Goal: Task Accomplishment & Management: Complete application form

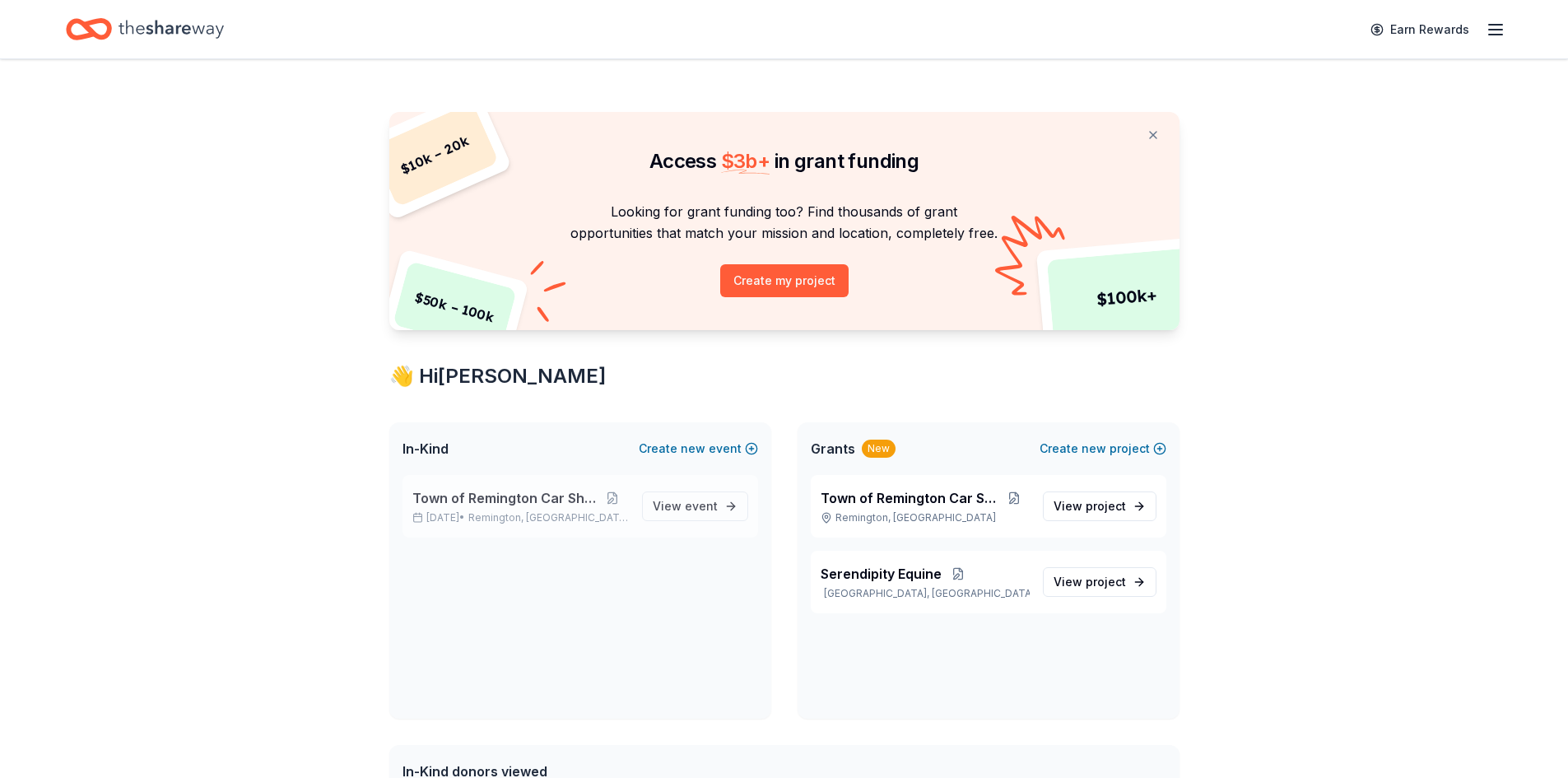
click at [472, 510] on div "Town of Remington Car Show Nov 08, 2025 • Remington, VA" at bounding box center [521, 506] width 216 height 36
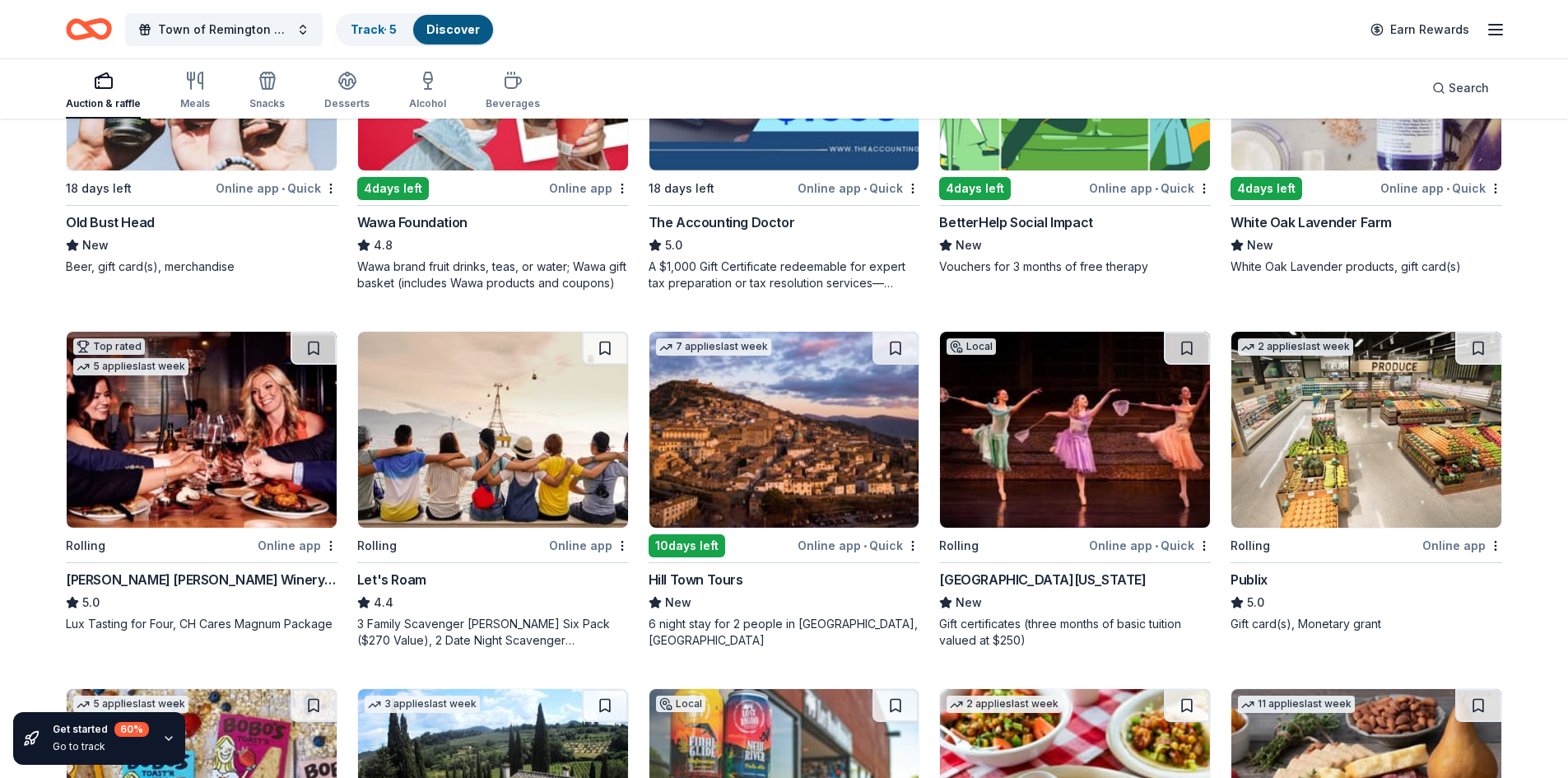
scroll to position [412, 0]
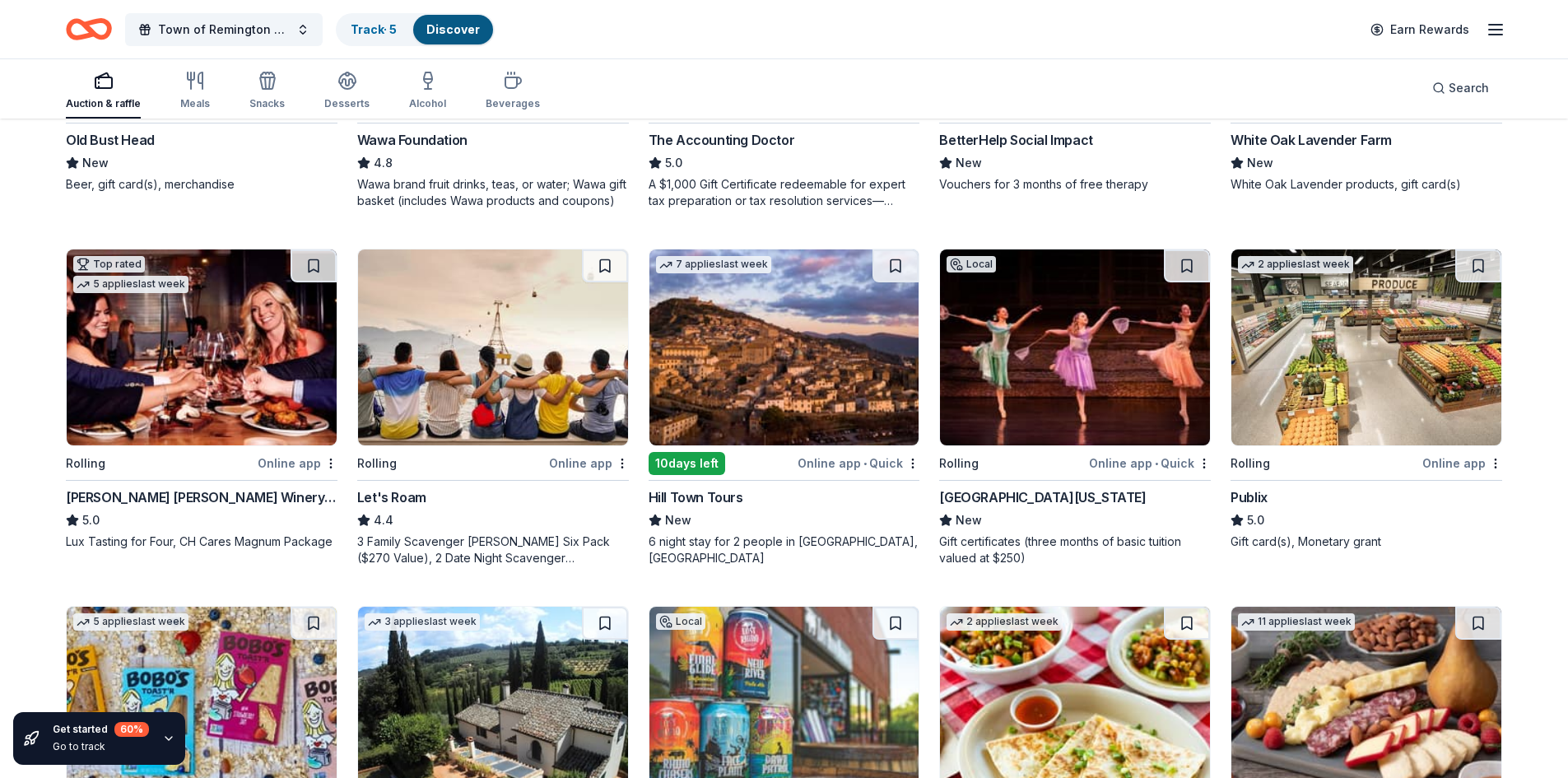
click at [99, 85] on icon "button" at bounding box center [104, 81] width 20 height 20
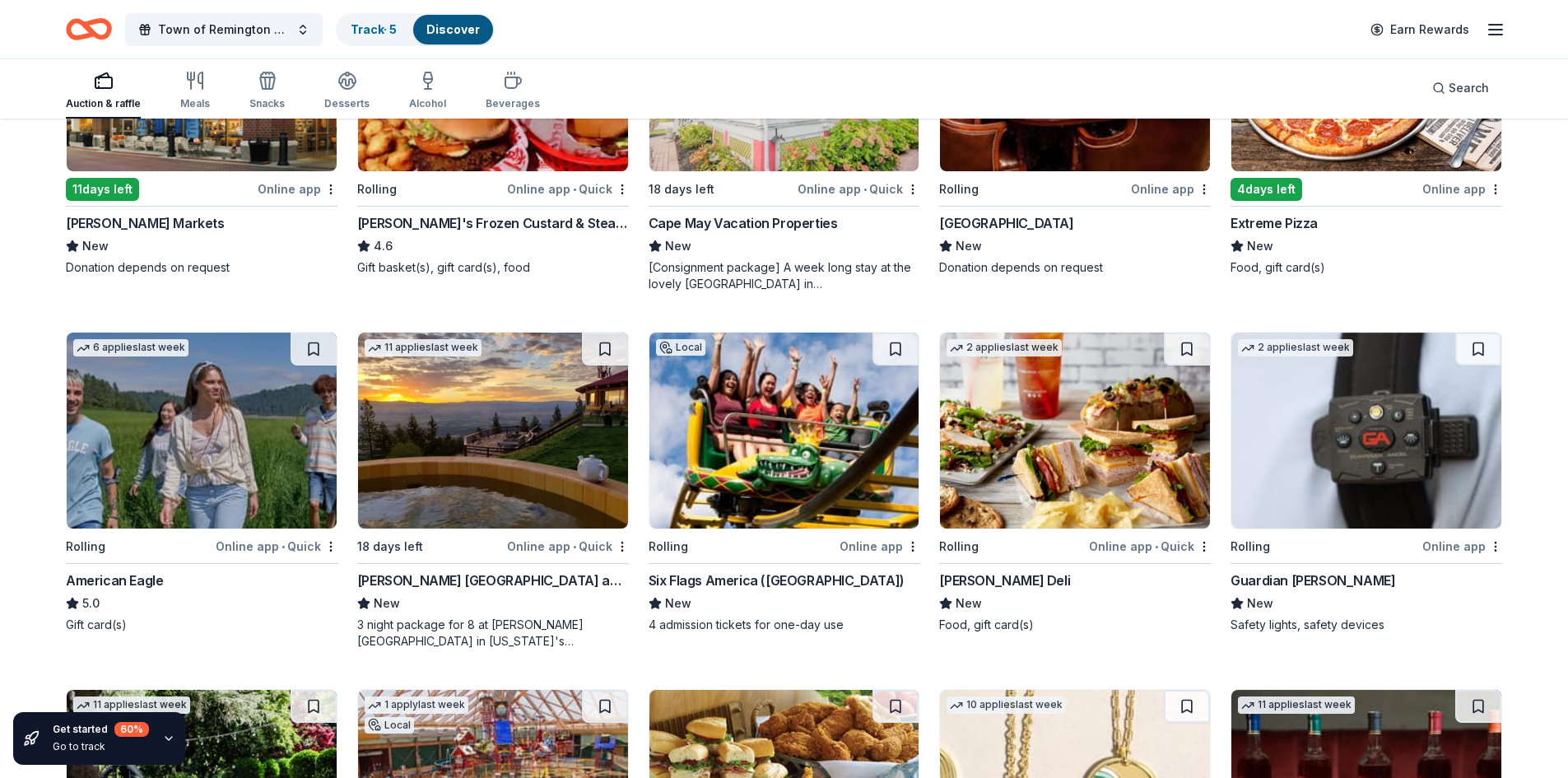
scroll to position [2118, 0]
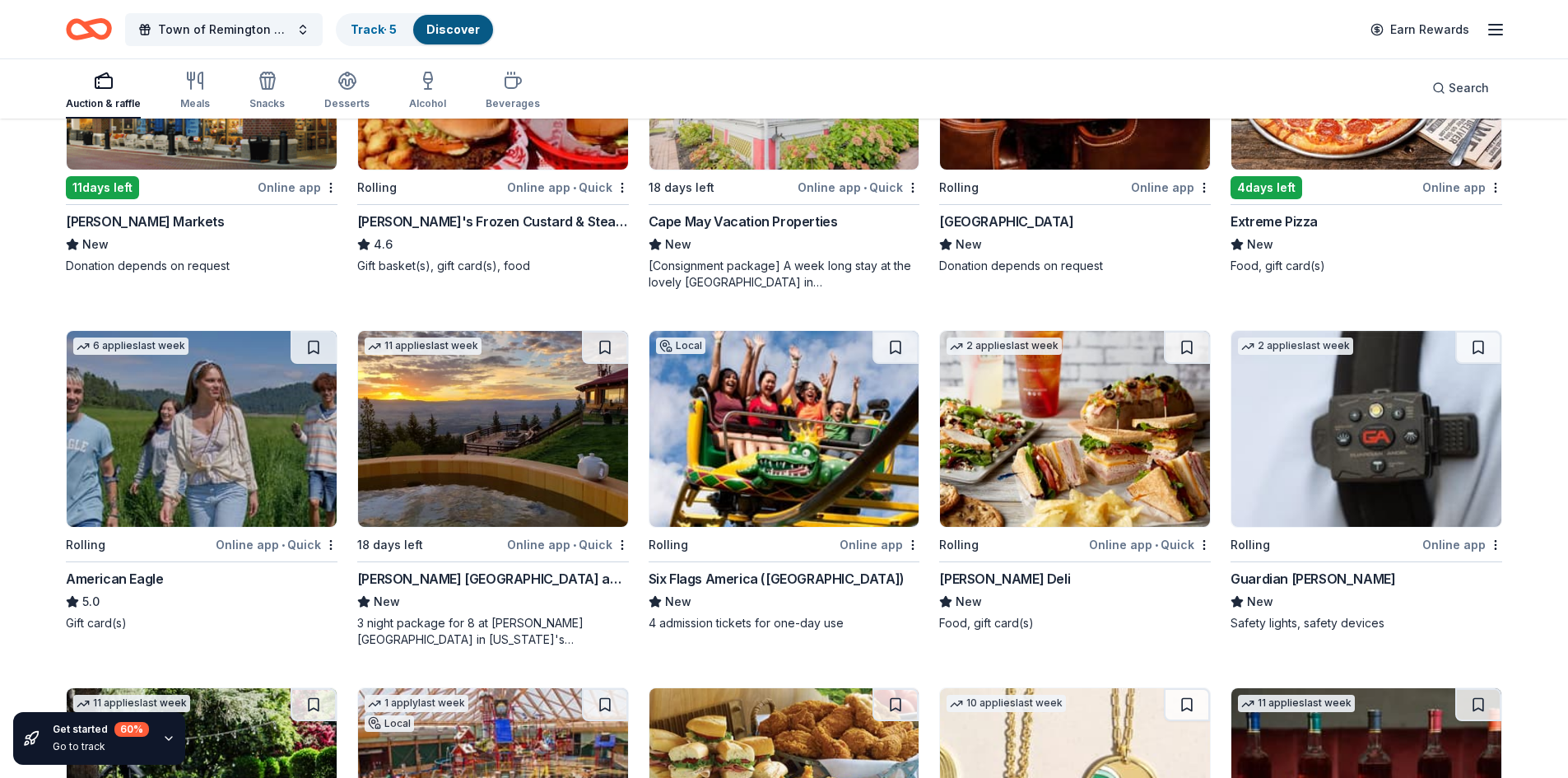
click at [548, 590] on div "Downing Mountain Lodge and Retreat New 3 night package for 8 at Downing Mountai…" at bounding box center [492, 608] width 272 height 79
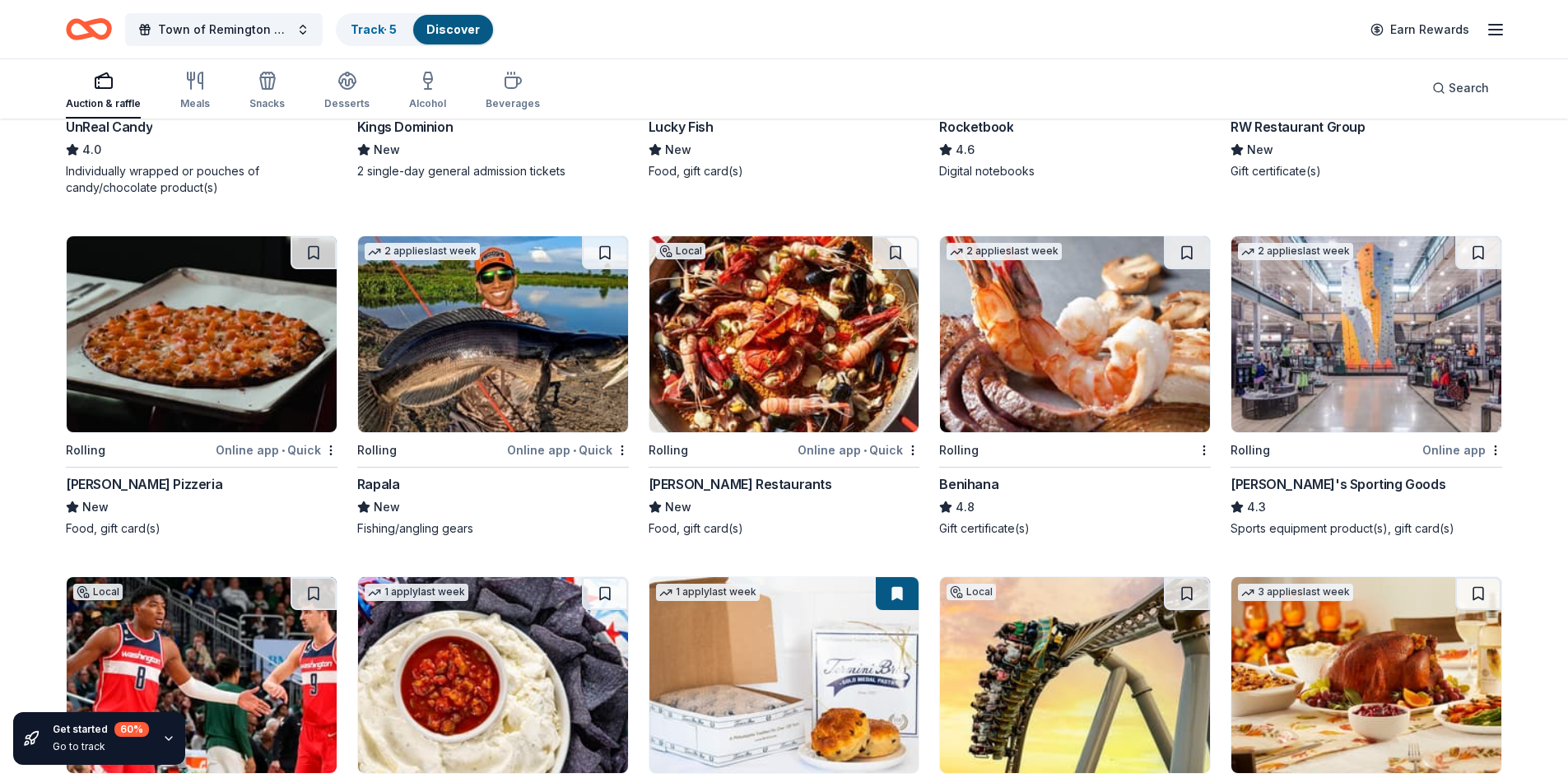
scroll to position [5419, 0]
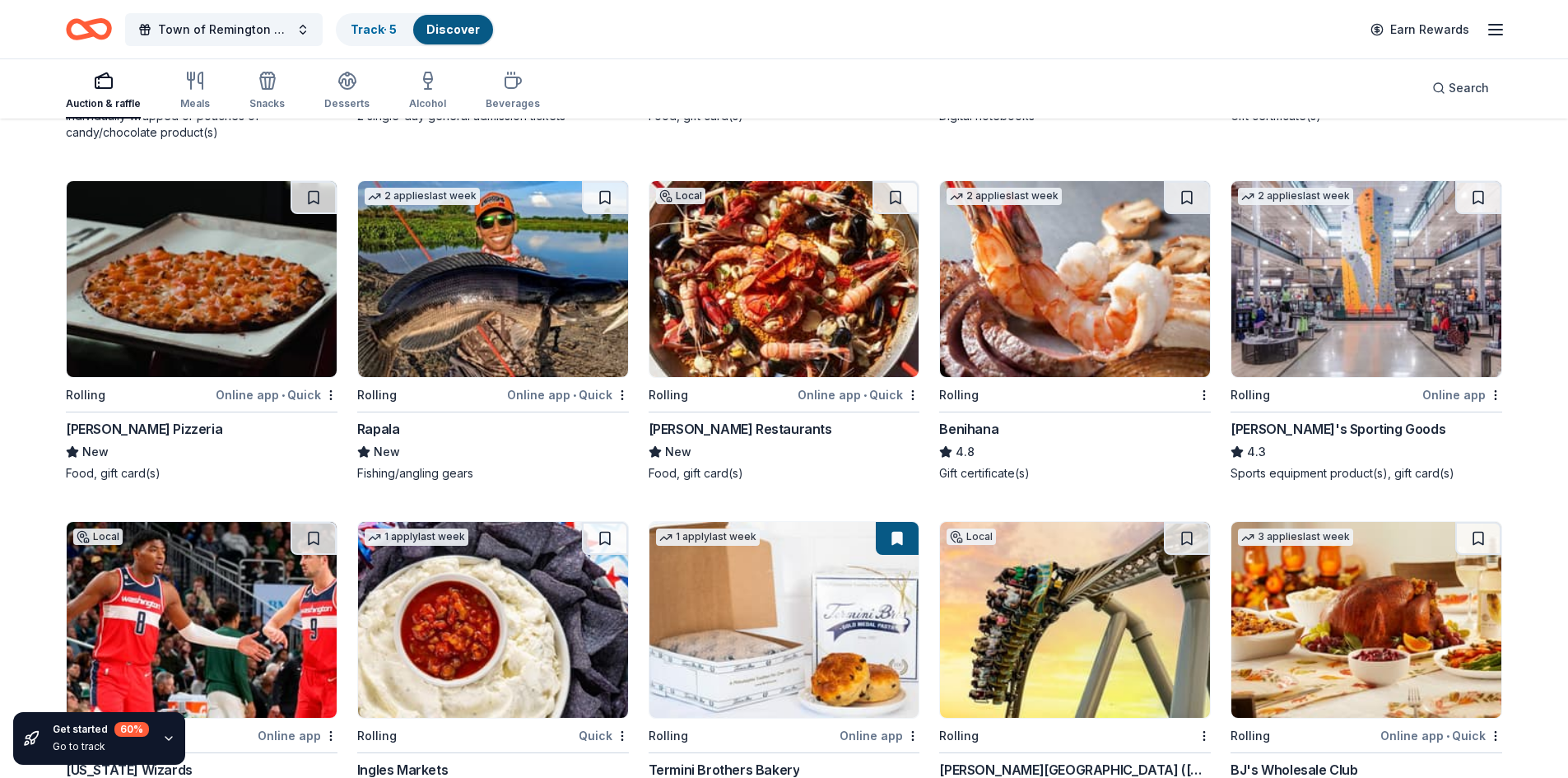
click at [1282, 427] on div "Dick's Sporting Goods" at bounding box center [1338, 429] width 215 height 20
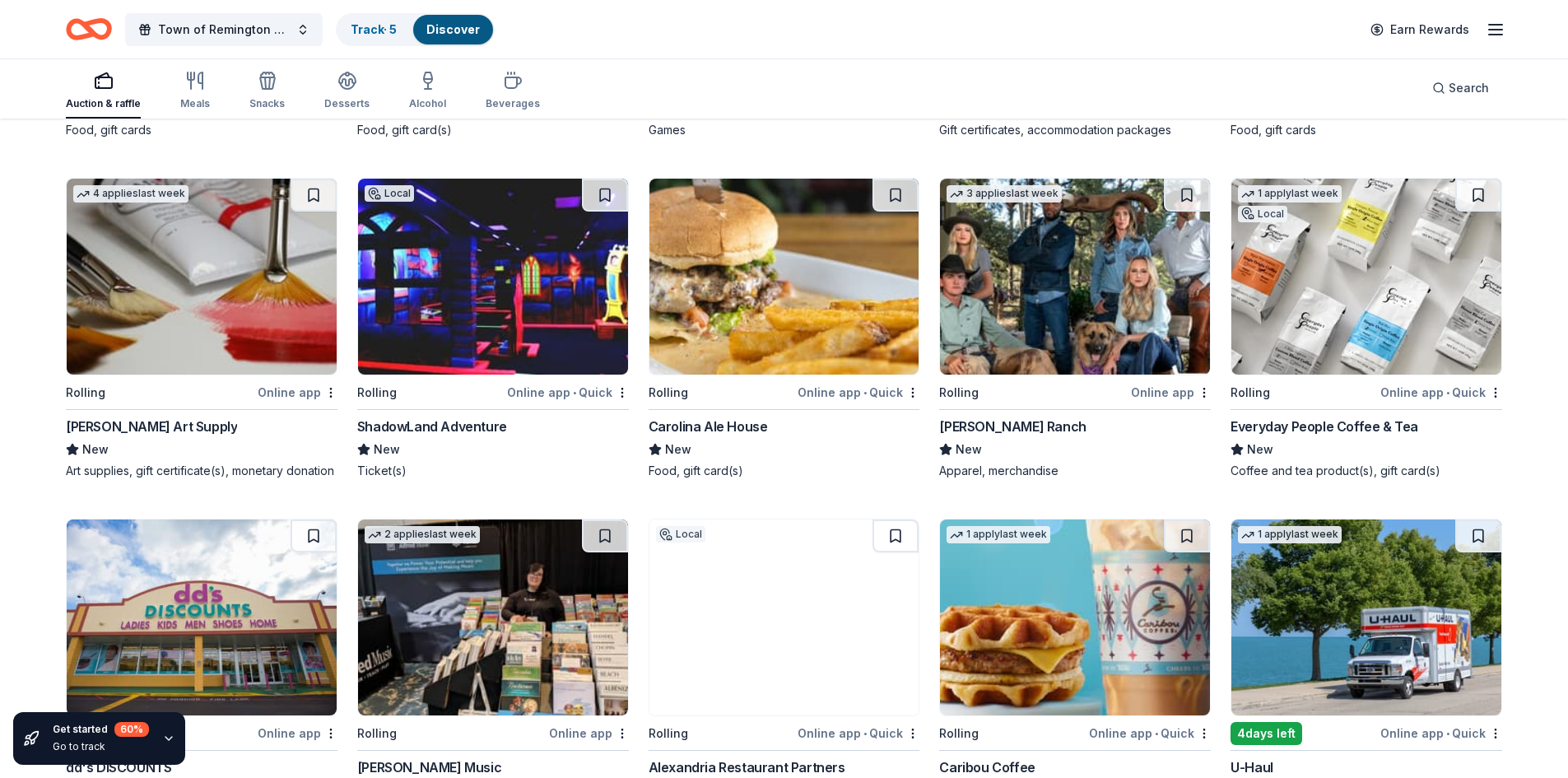
scroll to position [4018, 0]
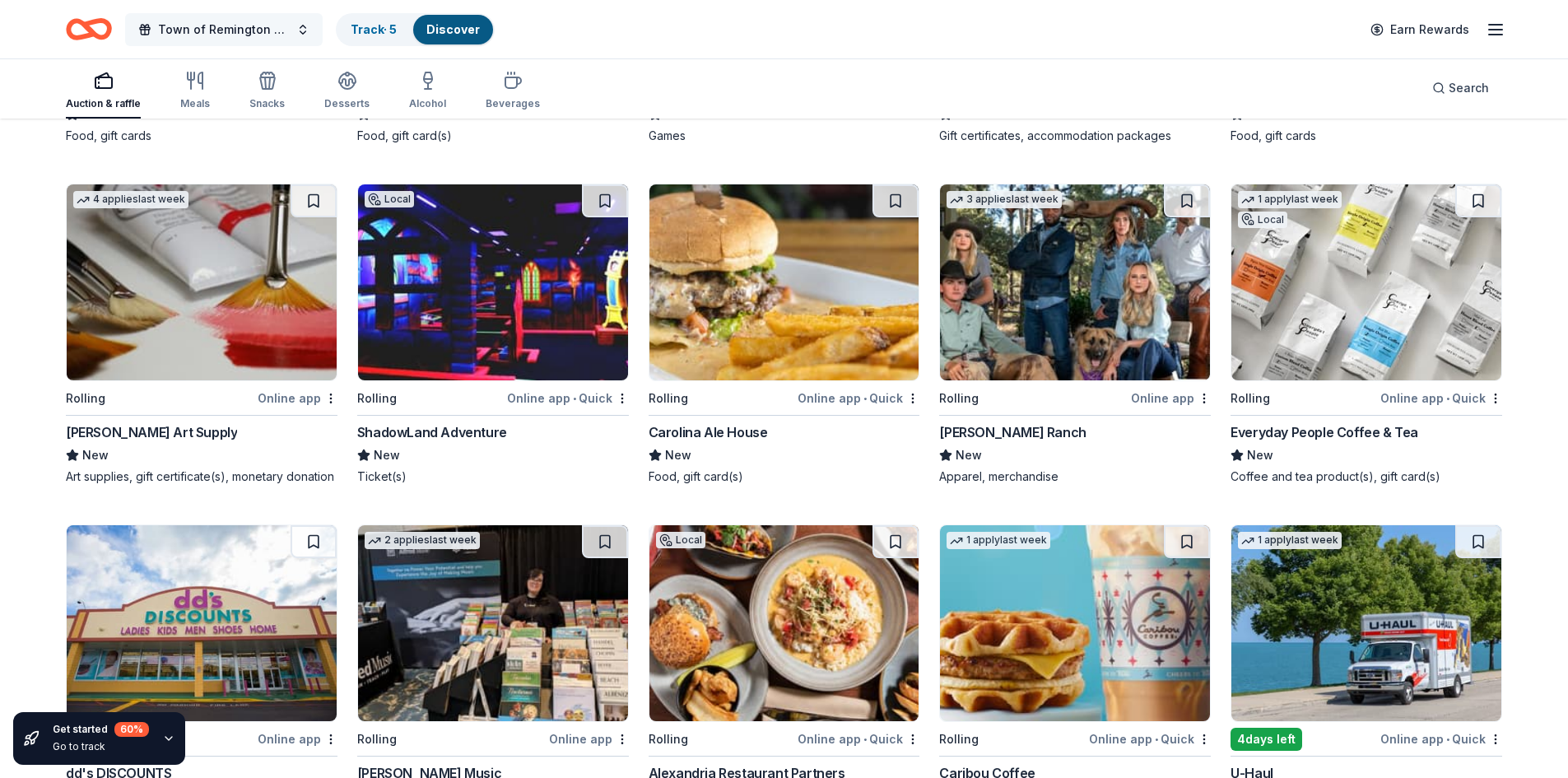
click at [237, 29] on span "Town of Remington Car Show" at bounding box center [223, 30] width 132 height 20
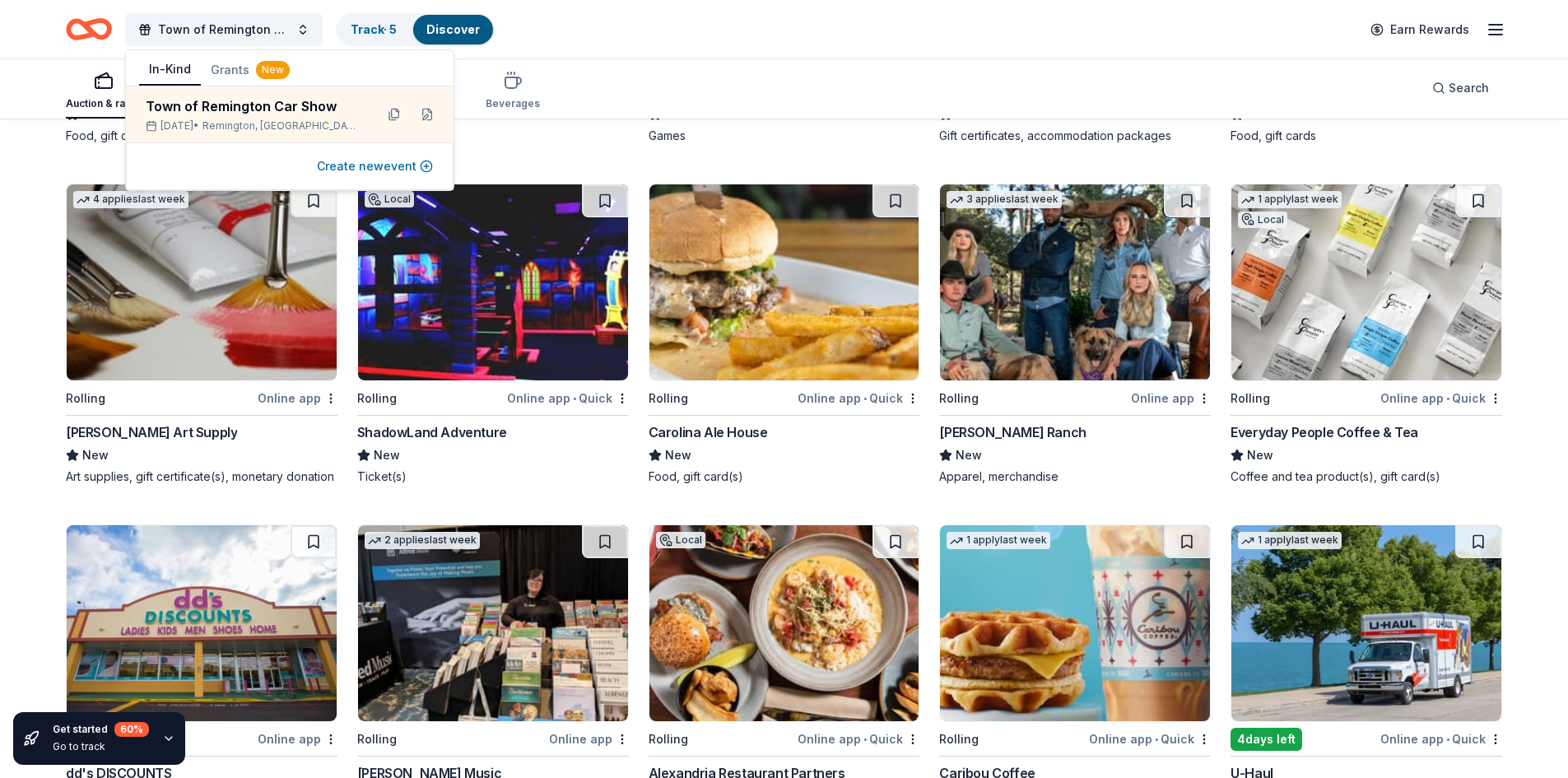
click at [351, 165] on button "Create new event" at bounding box center [375, 166] width 116 height 20
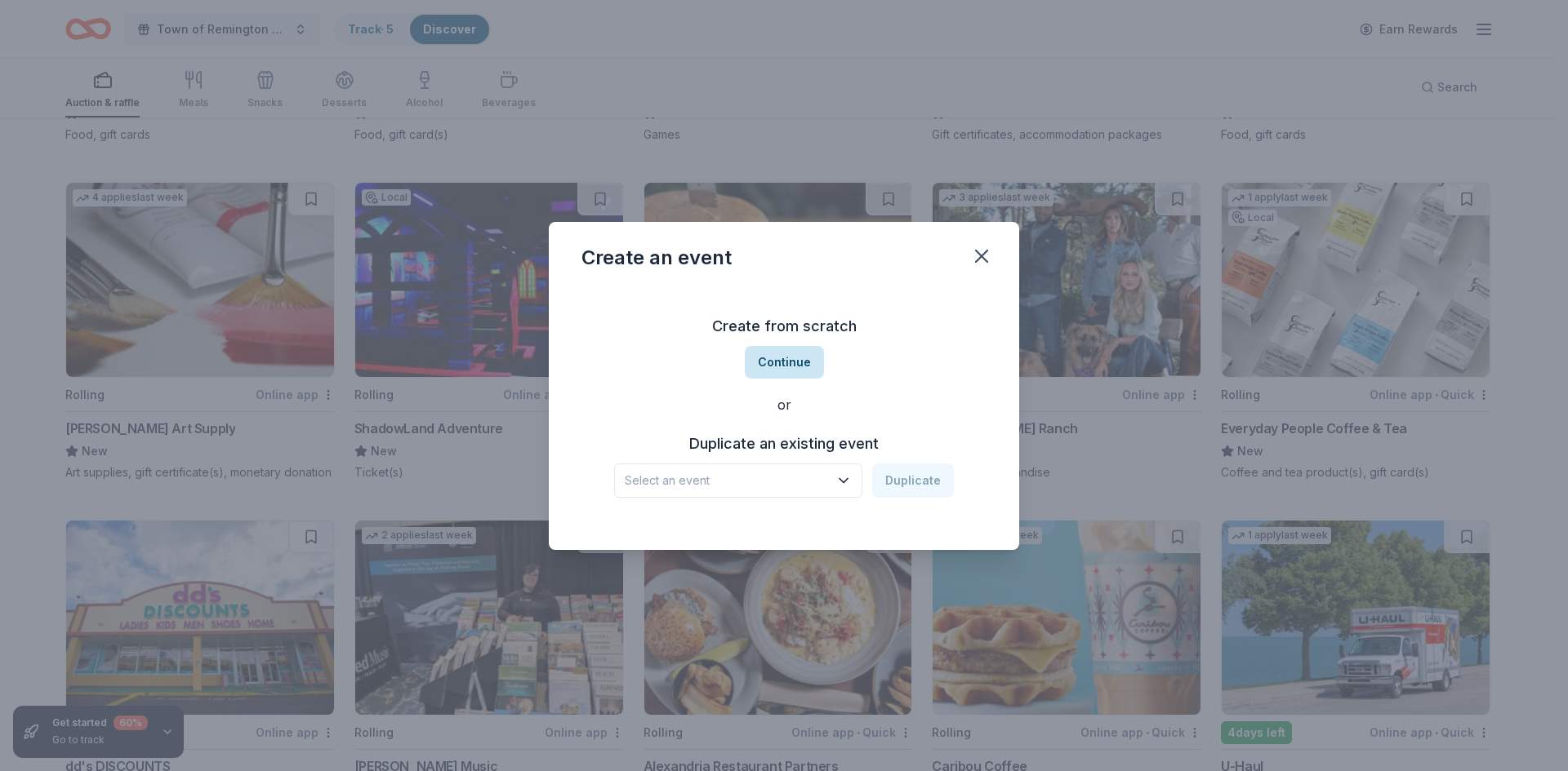
click at [784, 354] on button "Continue" at bounding box center [784, 362] width 79 height 32
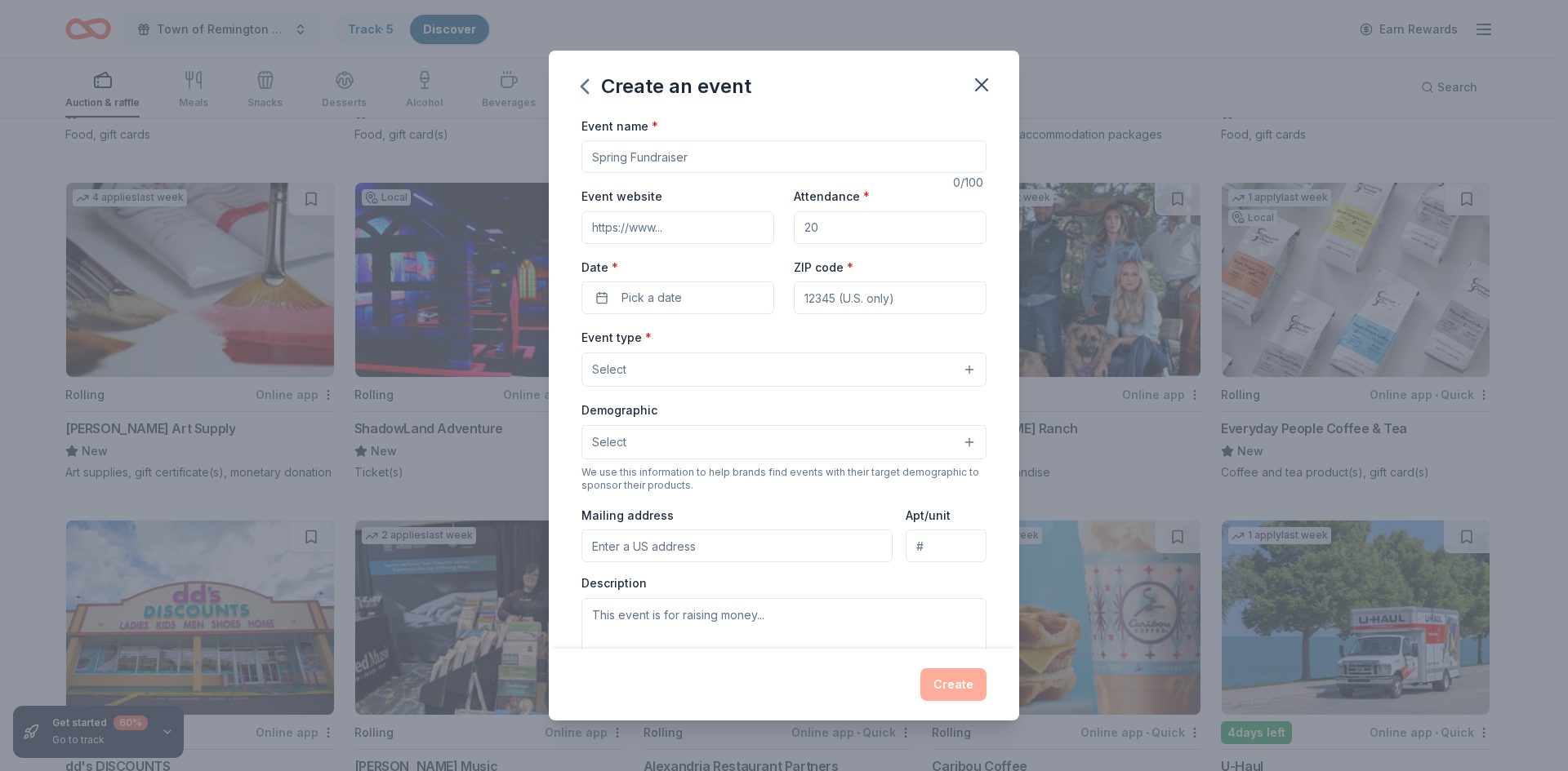
click at [708, 155] on input "Event name *" at bounding box center [783, 157] width 405 height 32
drag, startPoint x: 709, startPoint y: 156, endPoint x: 525, endPoint y: 154, distance: 184.0
click at [525, 154] on div "Create an event Event name * 0 /100 Event website Attendance * Date * Pick a da…" at bounding box center [784, 386] width 1568 height 771
type input "a"
type input "s"
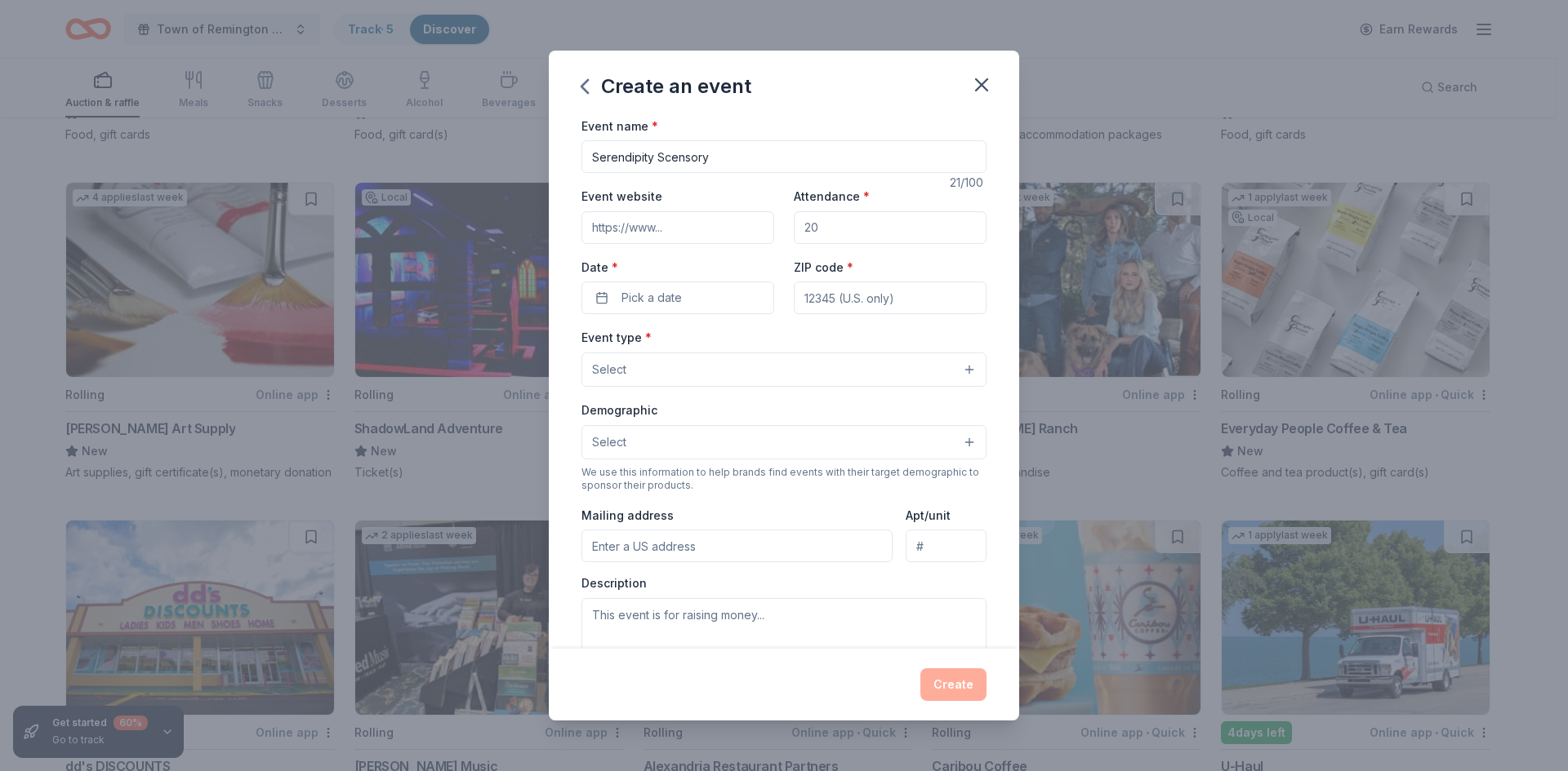
type input "Serendipity Scensory"
drag, startPoint x: 981, startPoint y: 83, endPoint x: 918, endPoint y: 104, distance: 66.4
click at [981, 83] on icon "button" at bounding box center [981, 85] width 23 height 23
drag, startPoint x: 985, startPoint y: 75, endPoint x: 851, endPoint y: 104, distance: 137.1
click at [983, 75] on icon "button" at bounding box center [981, 85] width 23 height 23
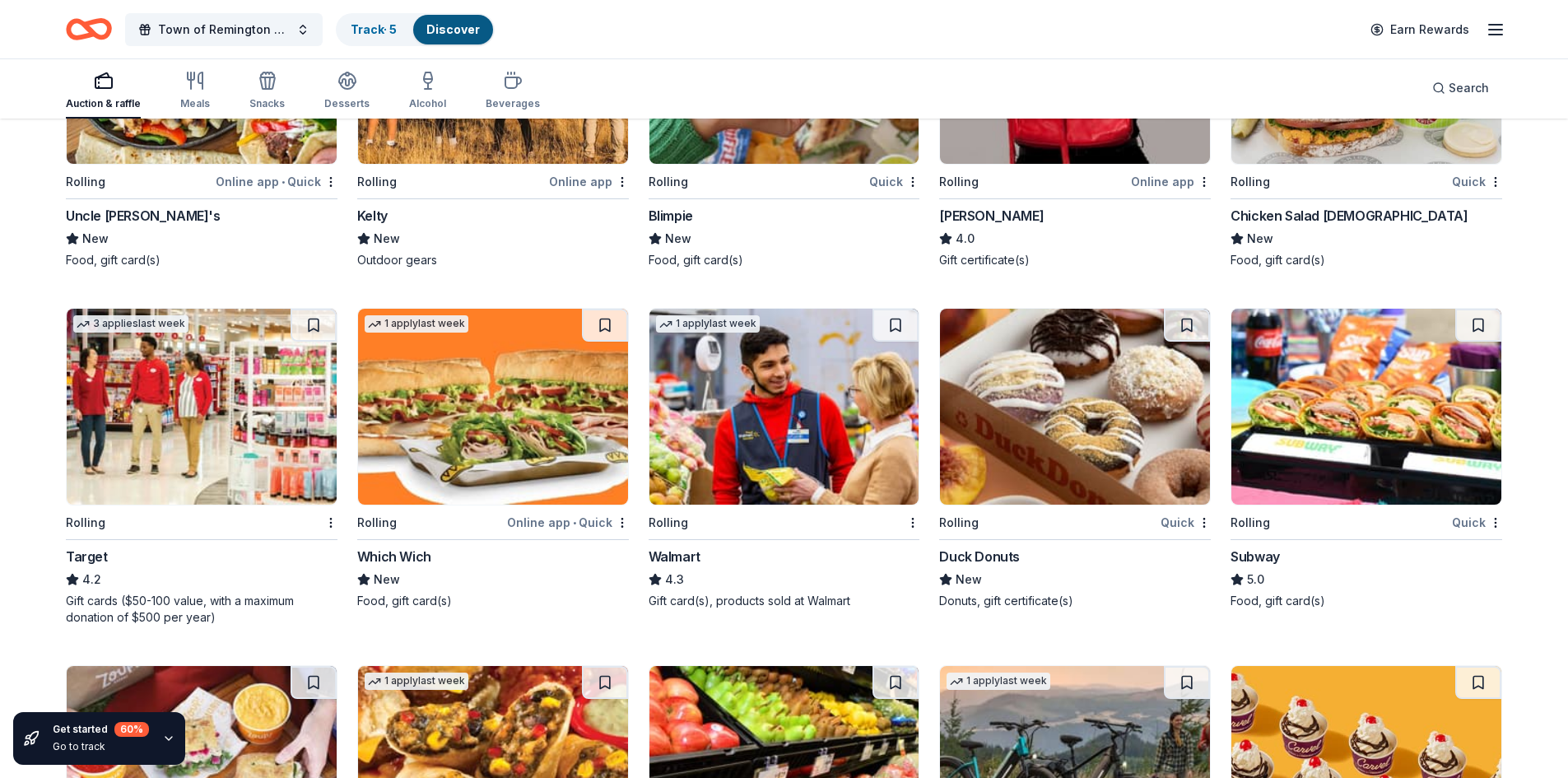
scroll to position [7728, 0]
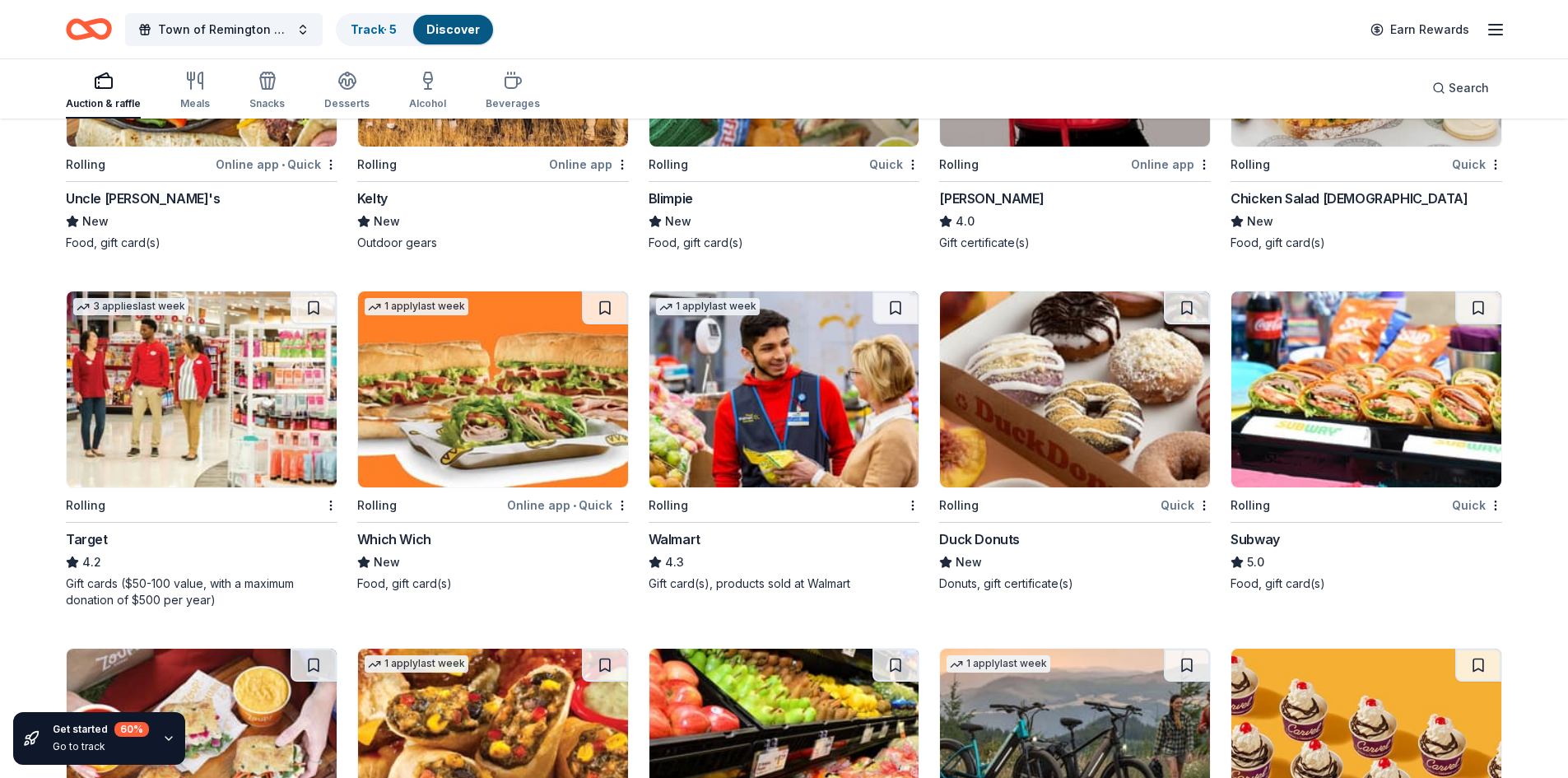
click at [993, 530] on div "Duck Donuts" at bounding box center [979, 540] width 81 height 20
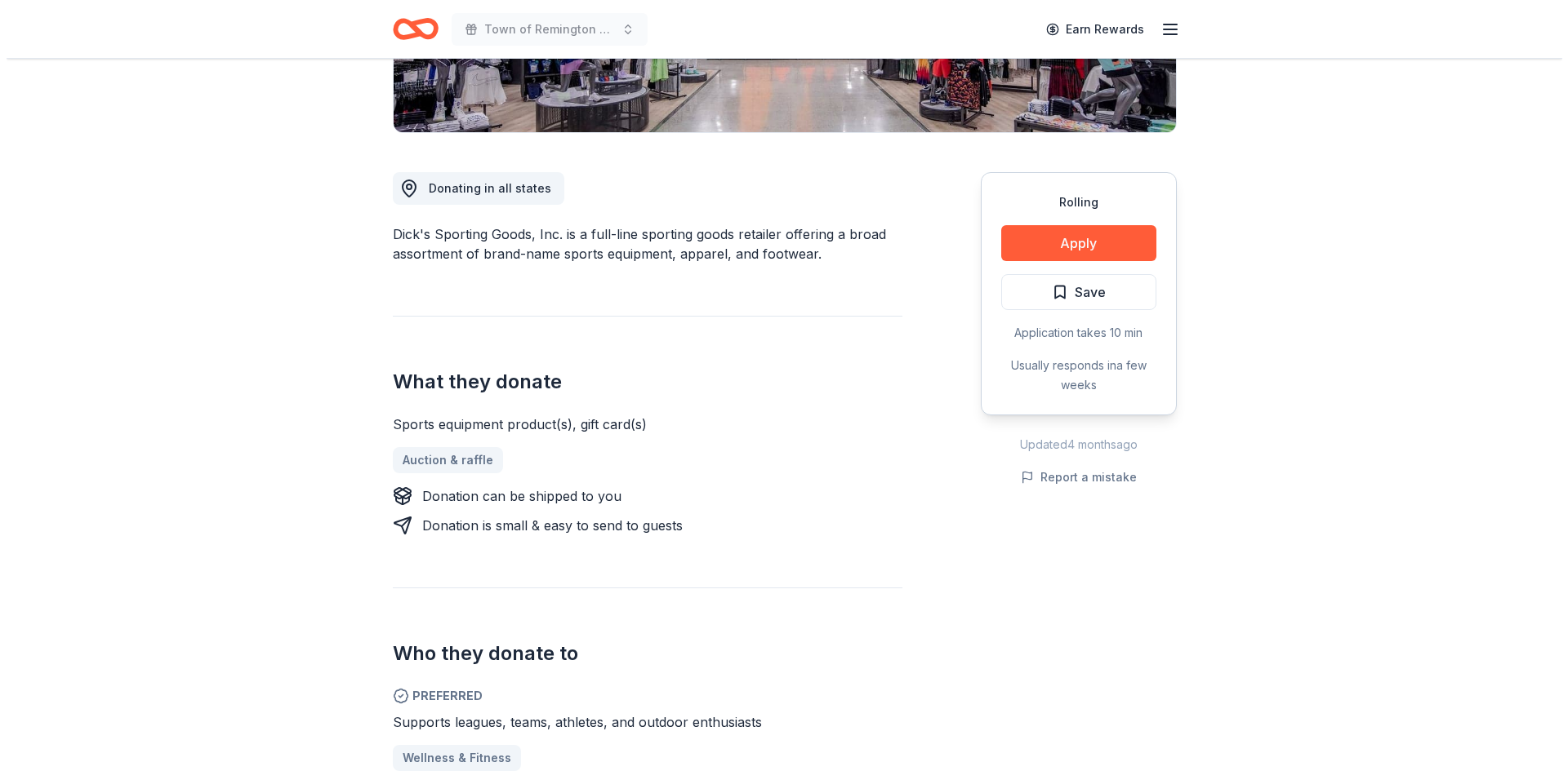
scroll to position [326, 0]
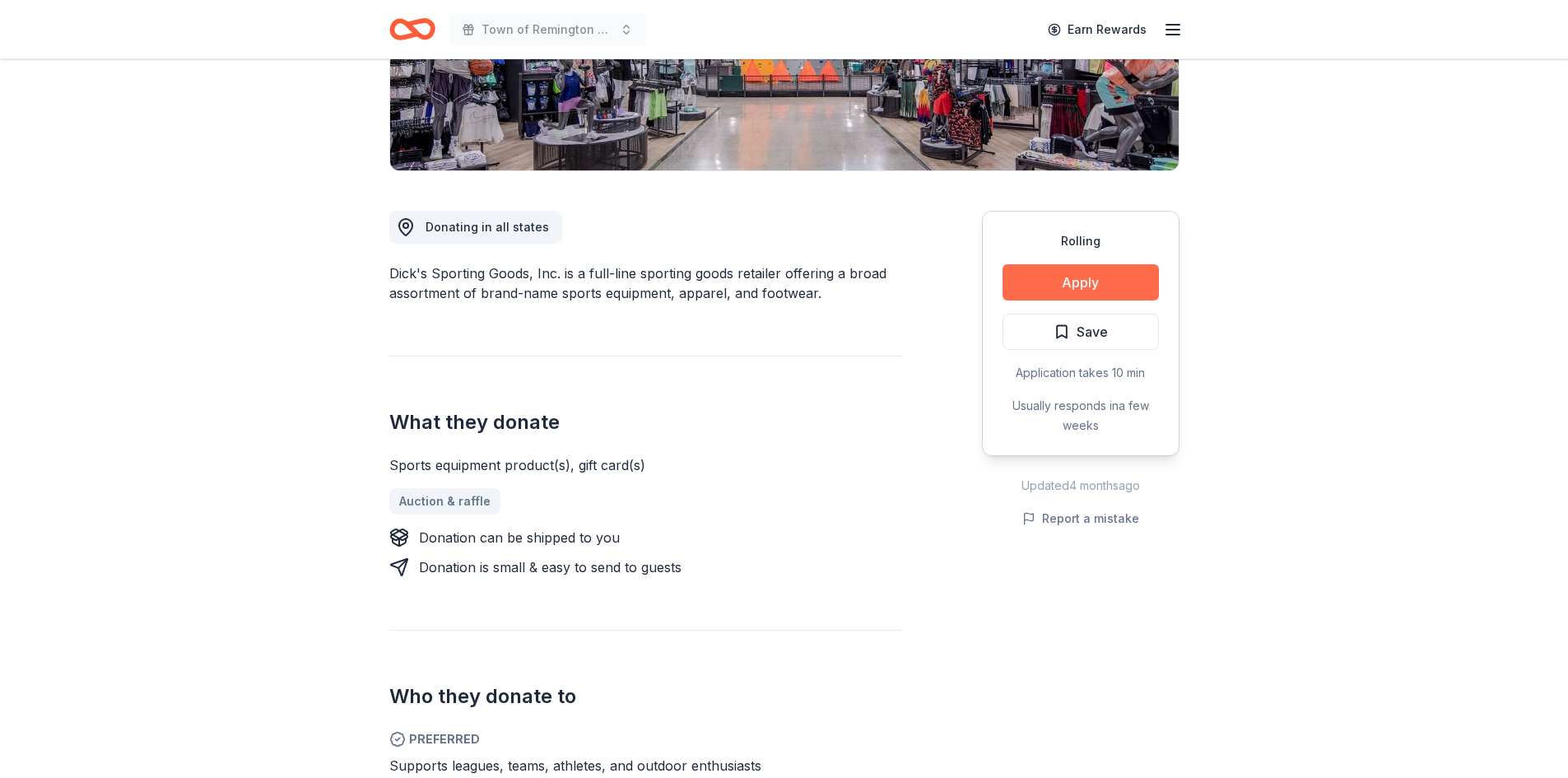
click at [1075, 284] on button "Apply" at bounding box center [1081, 283] width 156 height 36
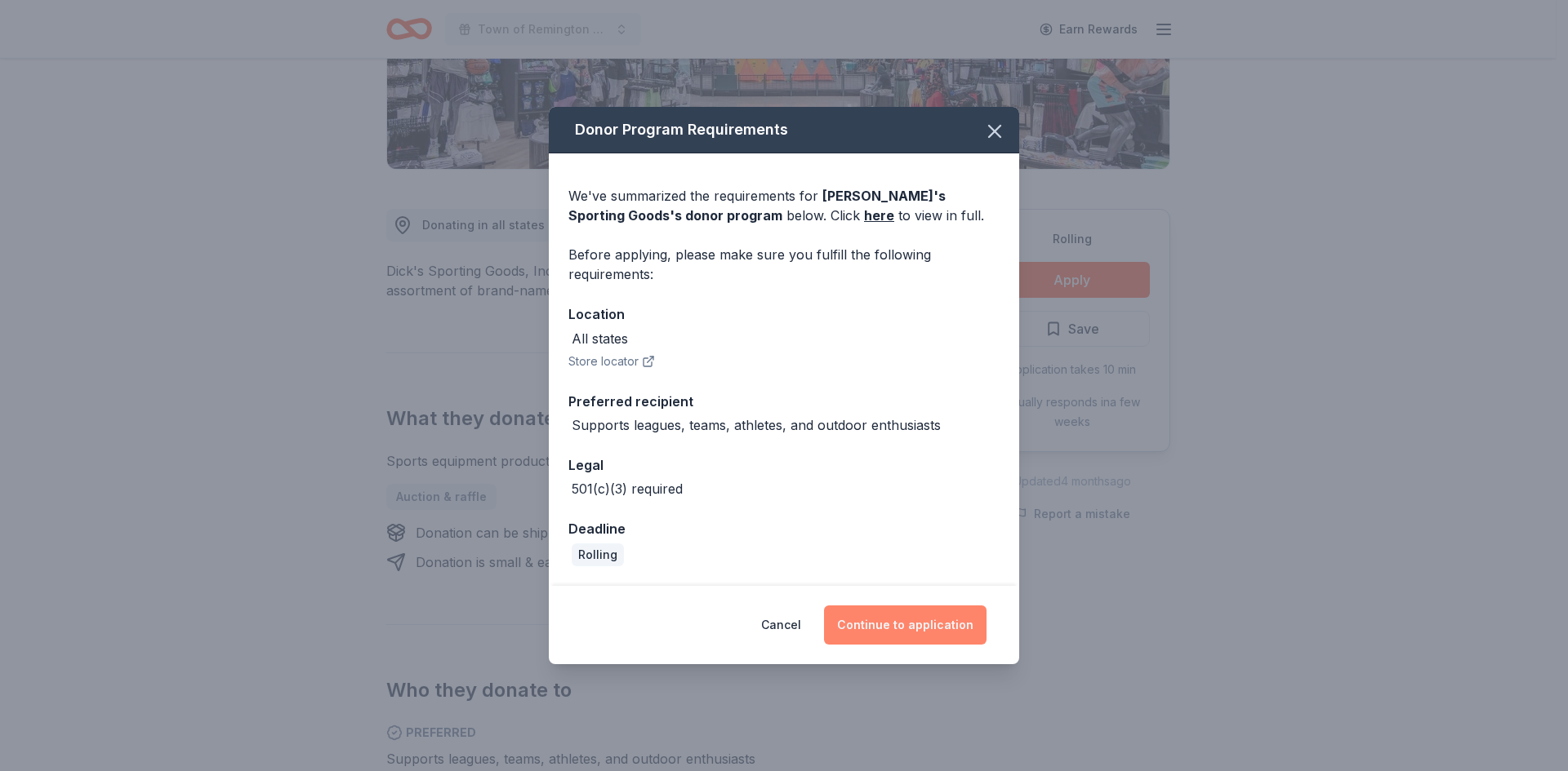
click at [892, 622] on button "Continue to application" at bounding box center [905, 624] width 162 height 39
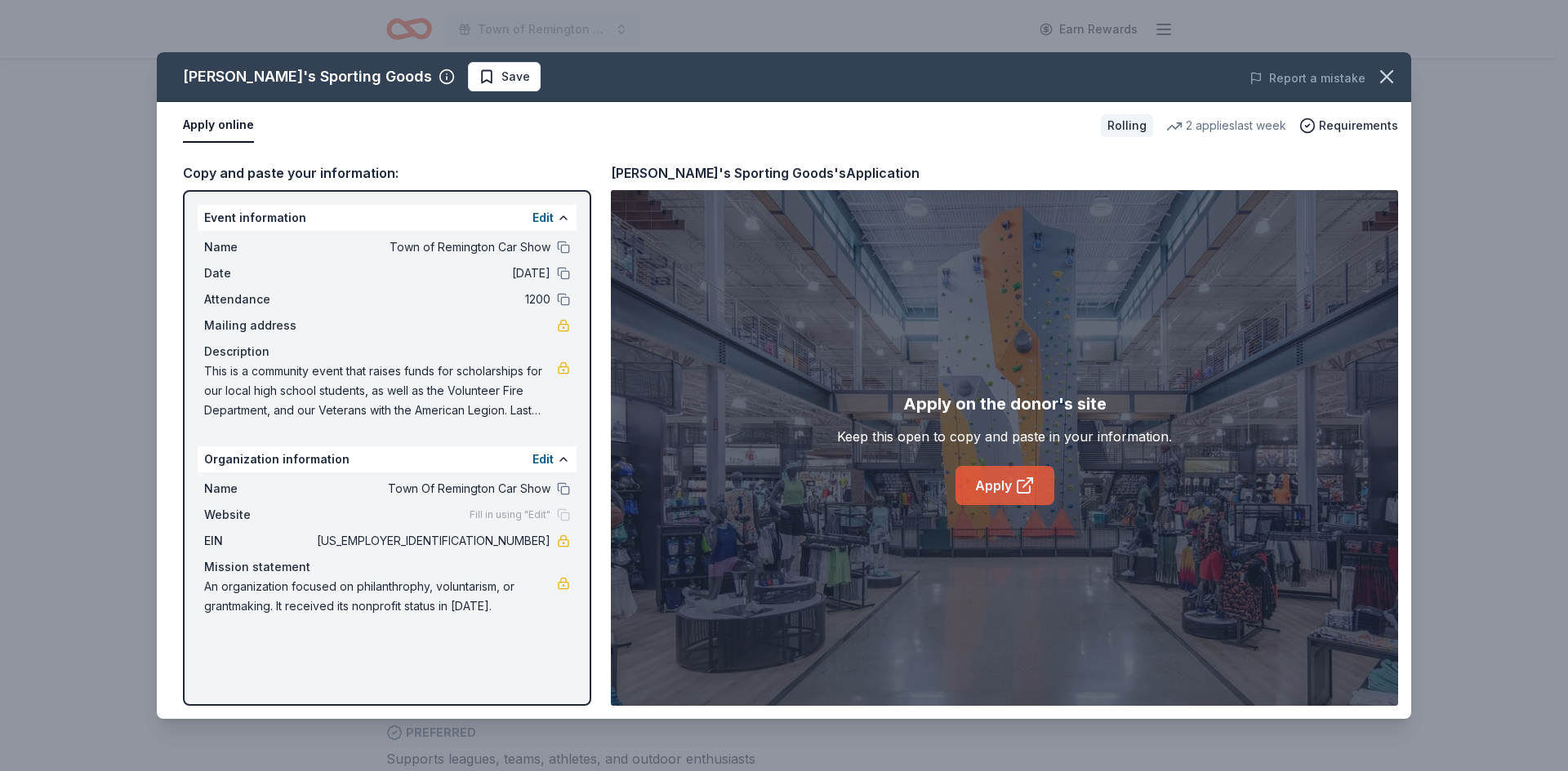
click at [1006, 485] on link "Apply" at bounding box center [1005, 485] width 99 height 39
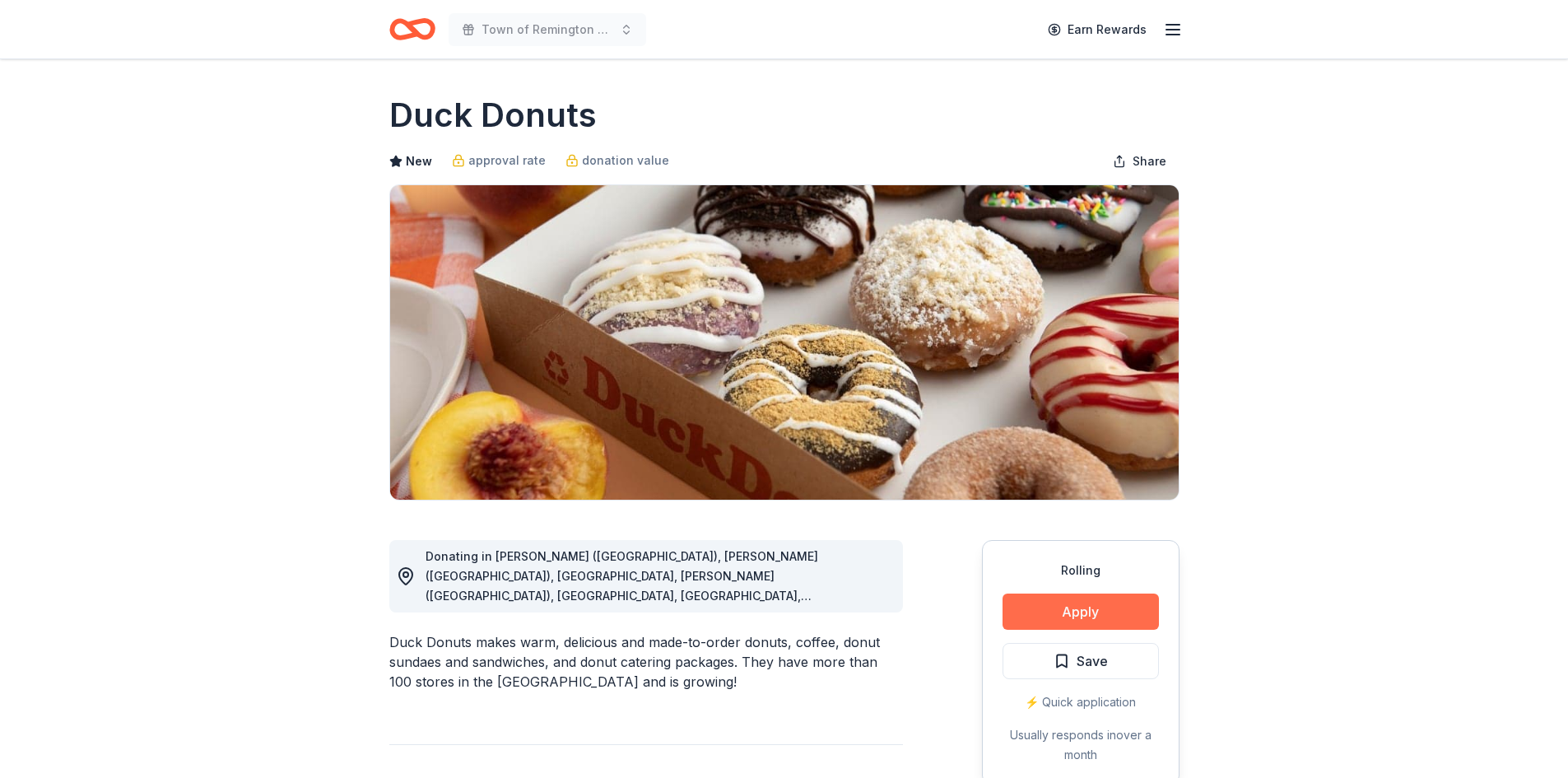
click at [1072, 610] on button "Apply" at bounding box center [1081, 612] width 156 height 36
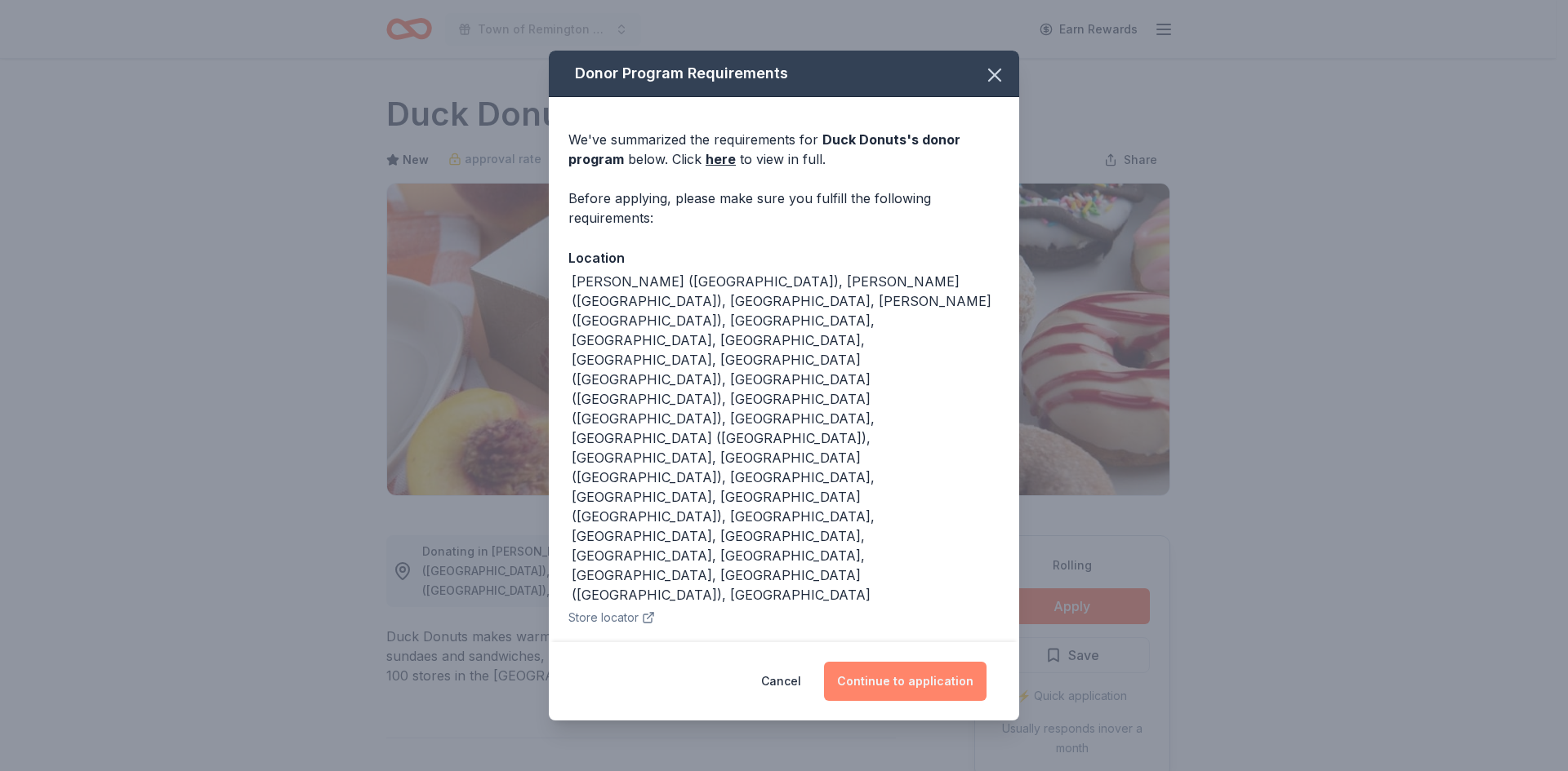
click at [907, 662] on button "Continue to application" at bounding box center [905, 681] width 162 height 39
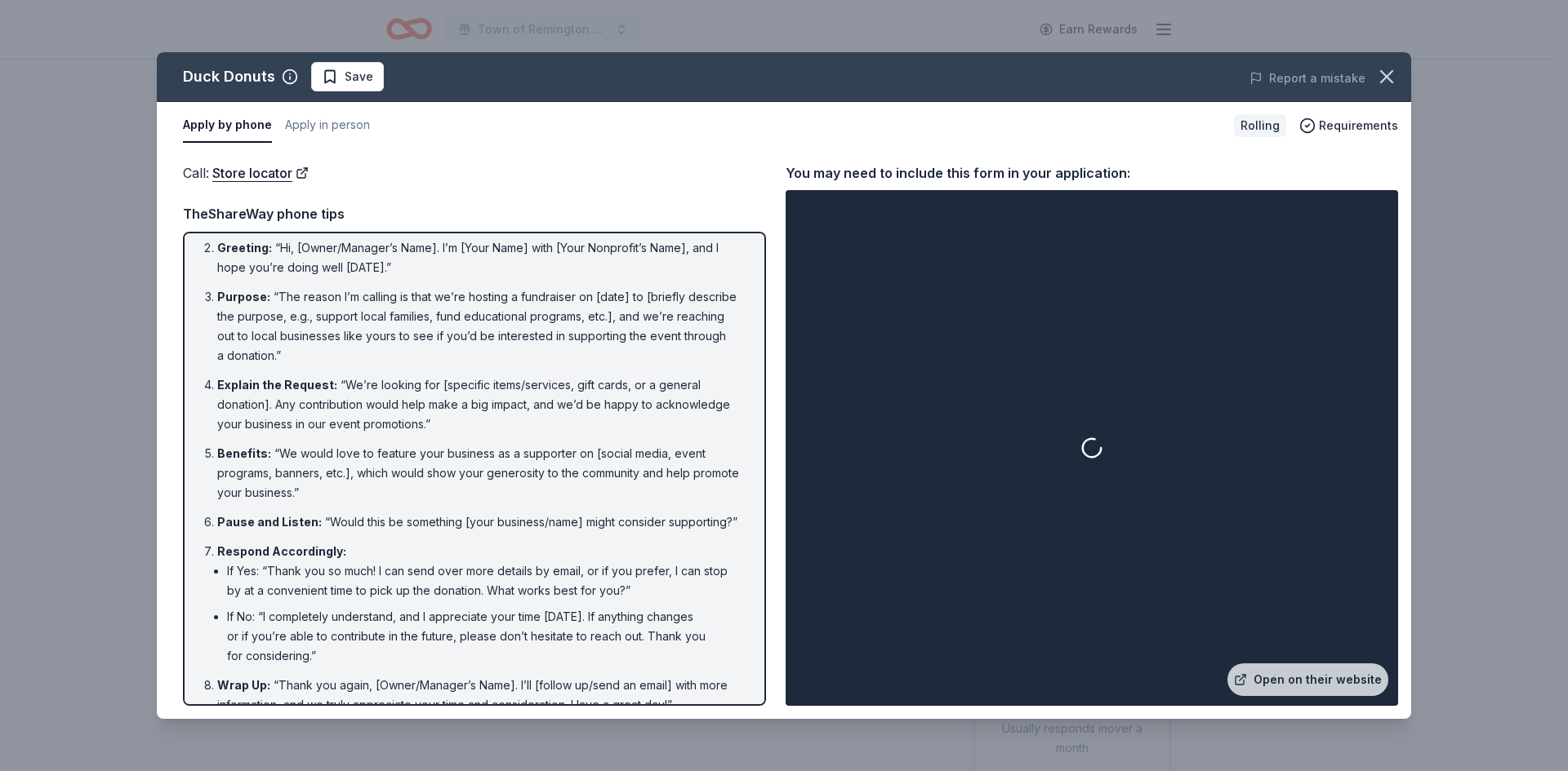
scroll to position [100, 0]
